Goal: Information Seeking & Learning: Learn about a topic

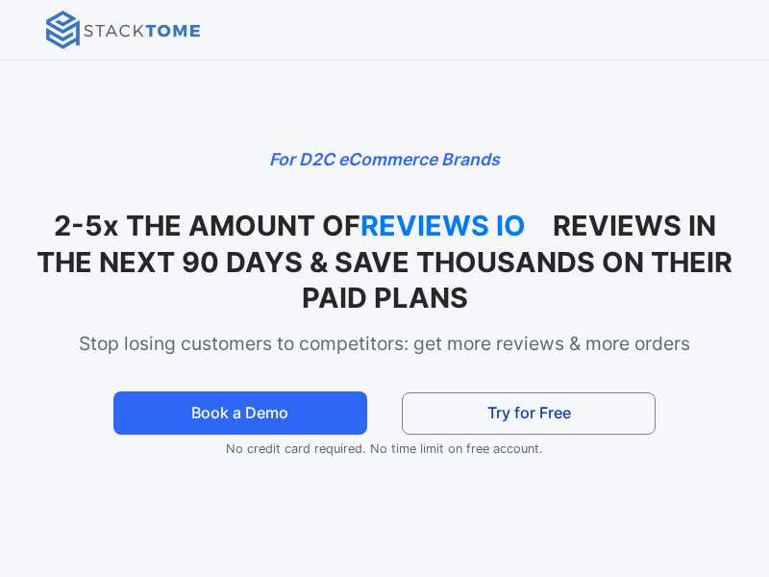
scroll to position [2279, 0]
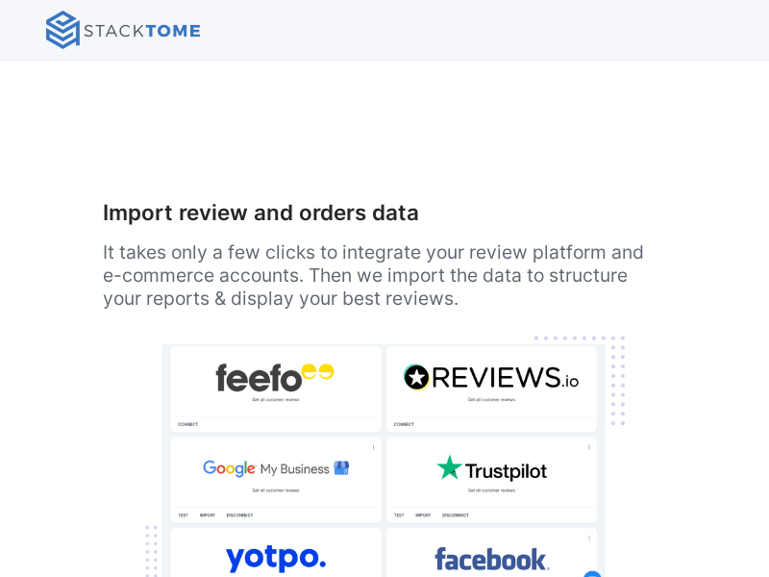
scroll to position [6534, 0]
